Goal: Information Seeking & Learning: Learn about a topic

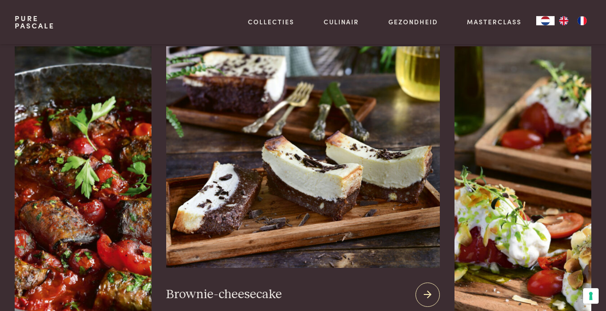
scroll to position [1211, 0]
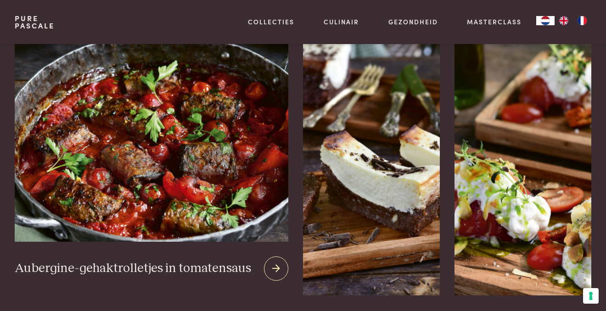
click at [103, 170] on img at bounding box center [151, 131] width 273 height 222
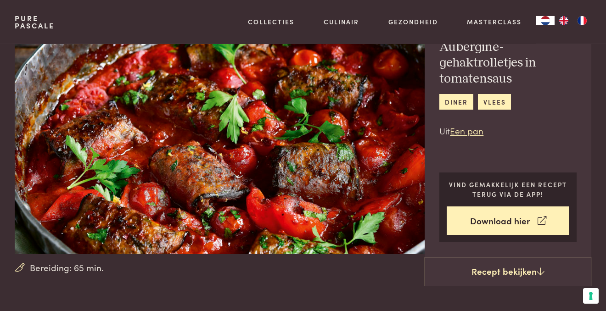
scroll to position [145, 0]
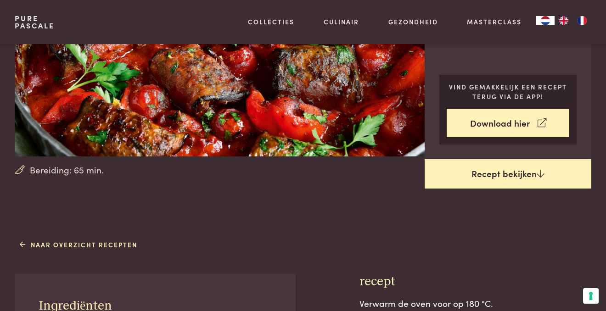
click at [499, 177] on link "Recept bekijken" at bounding box center [507, 173] width 167 height 29
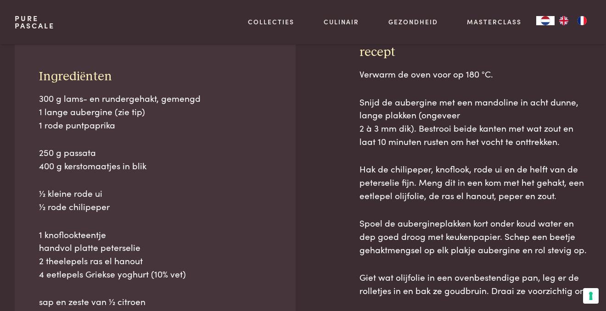
scroll to position [381, 0]
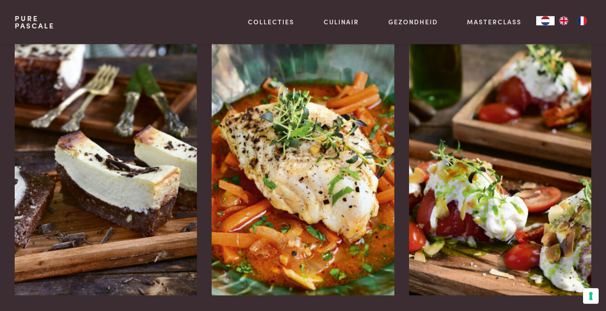
scroll to position [1689, 0]
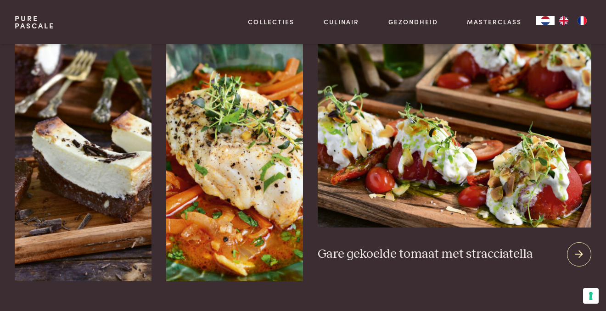
click at [583, 257] on icon at bounding box center [579, 254] width 8 height 13
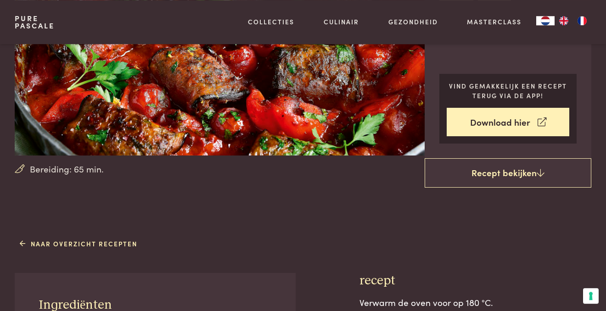
scroll to position [42, 0]
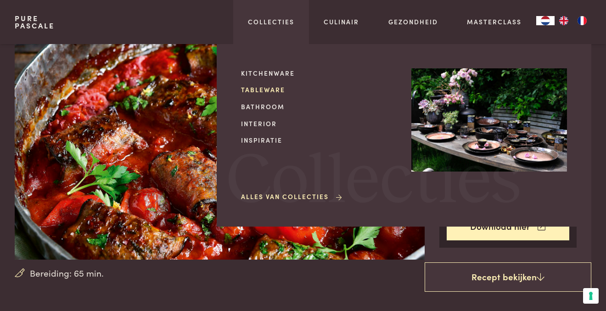
click at [271, 89] on link "Tableware" at bounding box center [319, 90] width 156 height 10
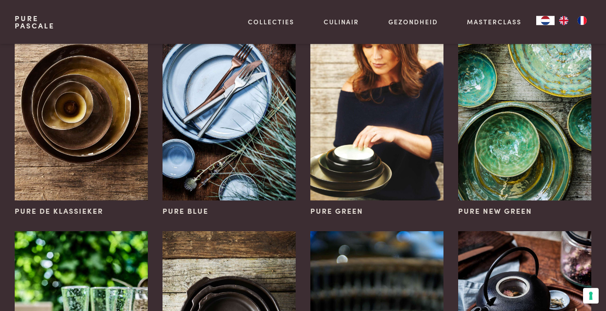
scroll to position [92, 0]
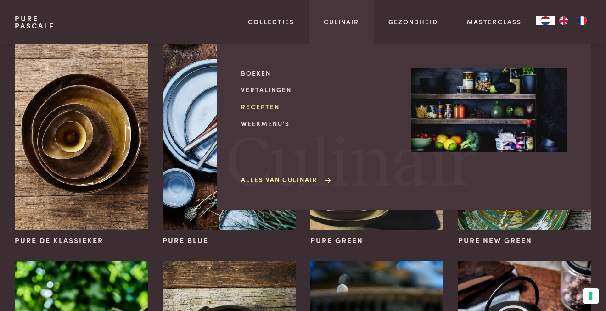
click at [269, 109] on link "Recepten" at bounding box center [319, 107] width 156 height 10
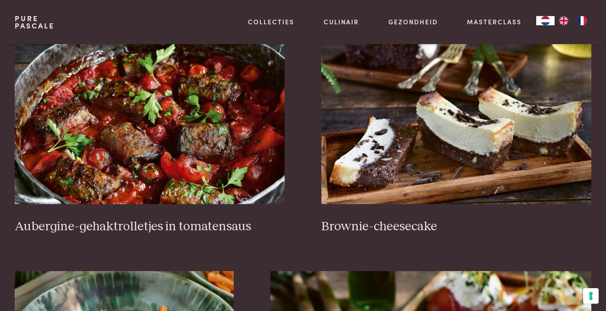
scroll to position [339, 0]
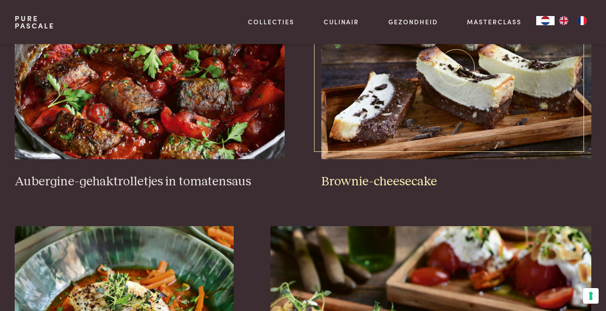
click at [386, 92] on img at bounding box center [456, 67] width 270 height 183
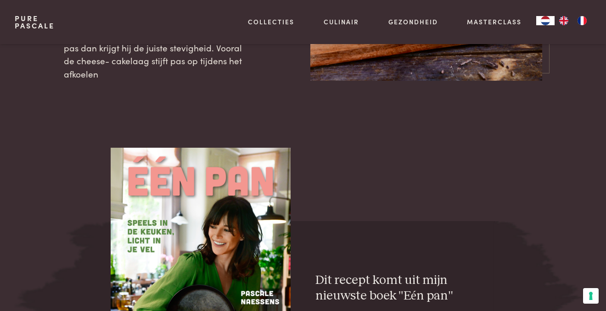
scroll to position [1405, 0]
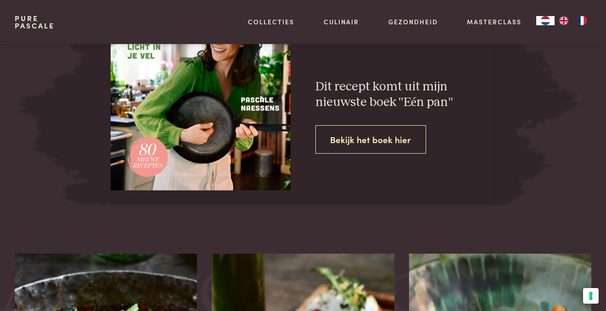
click at [353, 154] on link "Bekijk het boek hier" at bounding box center [370, 139] width 111 height 29
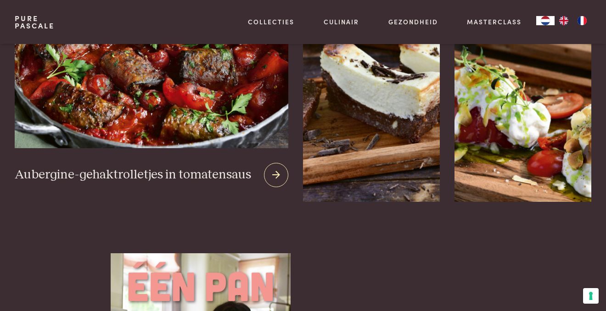
scroll to position [1308, 0]
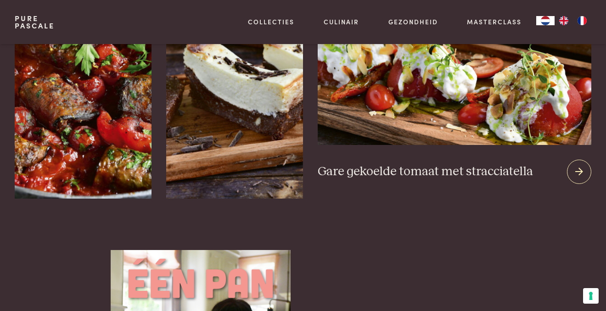
click at [504, 106] on img at bounding box center [453, 34] width 273 height 222
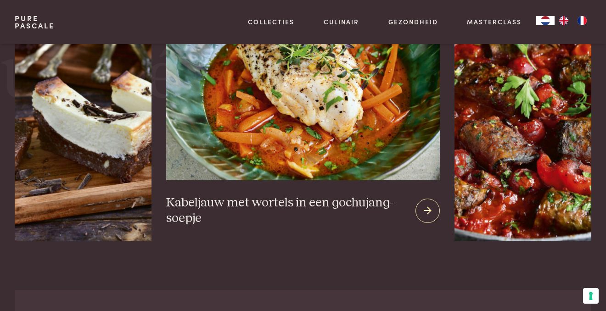
scroll to position [1647, 0]
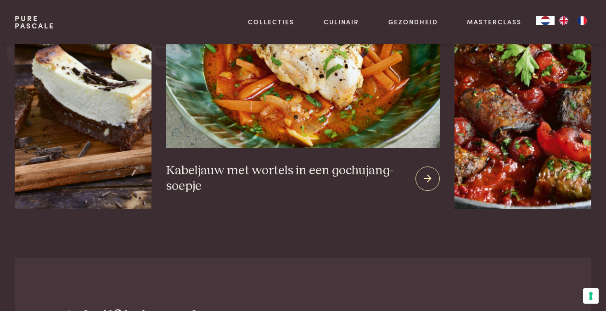
click at [312, 112] on img at bounding box center [302, 41] width 273 height 214
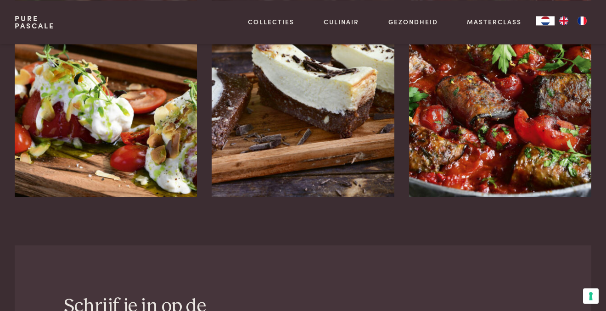
scroll to position [1744, 0]
